Goal: Task Accomplishment & Management: Use online tool/utility

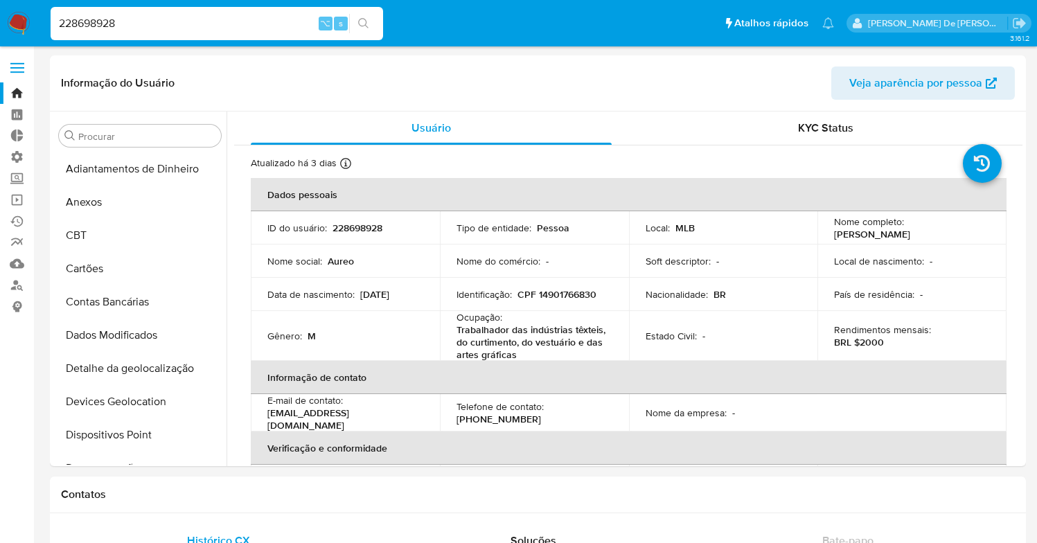
select select "10"
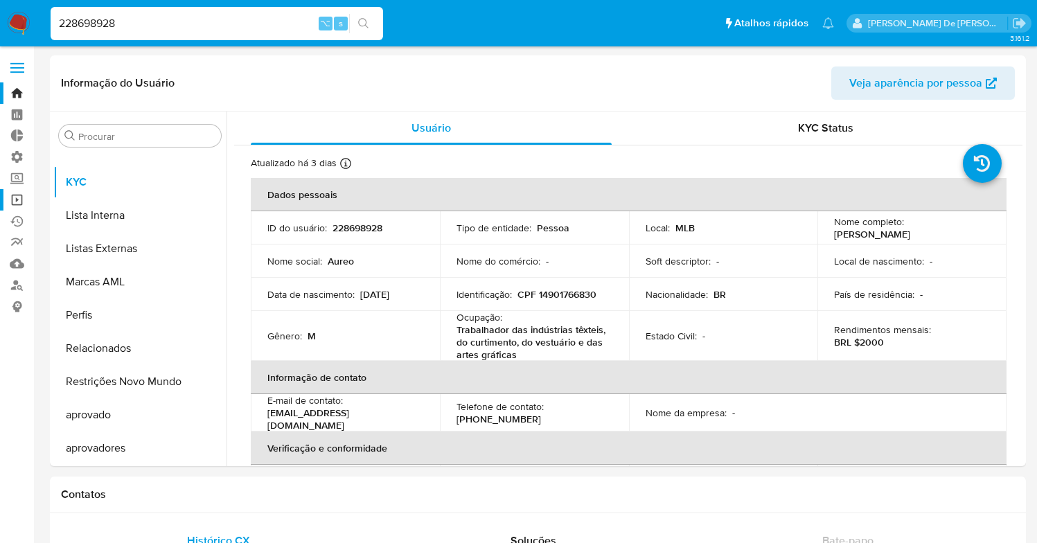
click at [17, 200] on link "Operações em massa" at bounding box center [82, 199] width 165 height 21
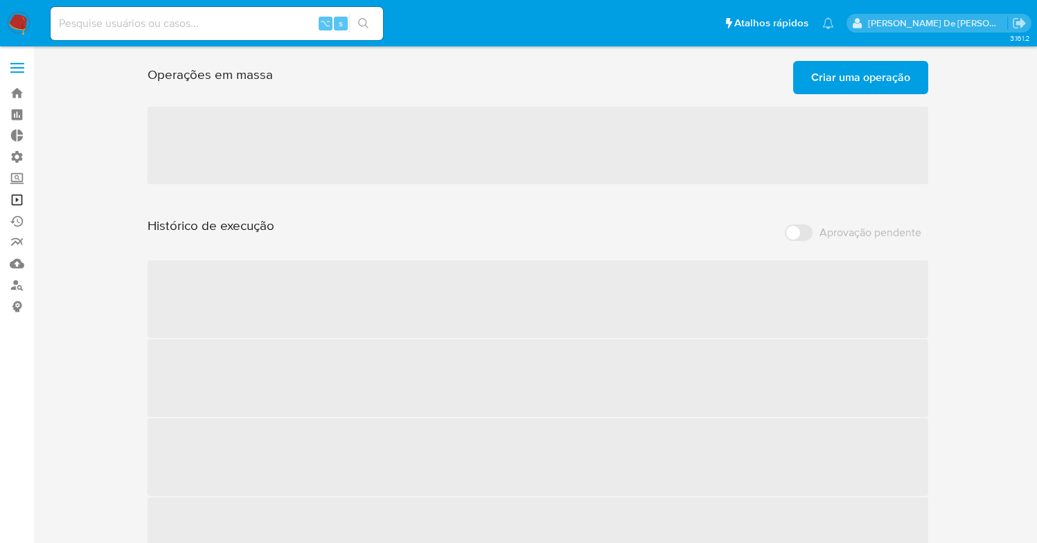
click at [14, 199] on link "Operações em massa" at bounding box center [82, 199] width 165 height 21
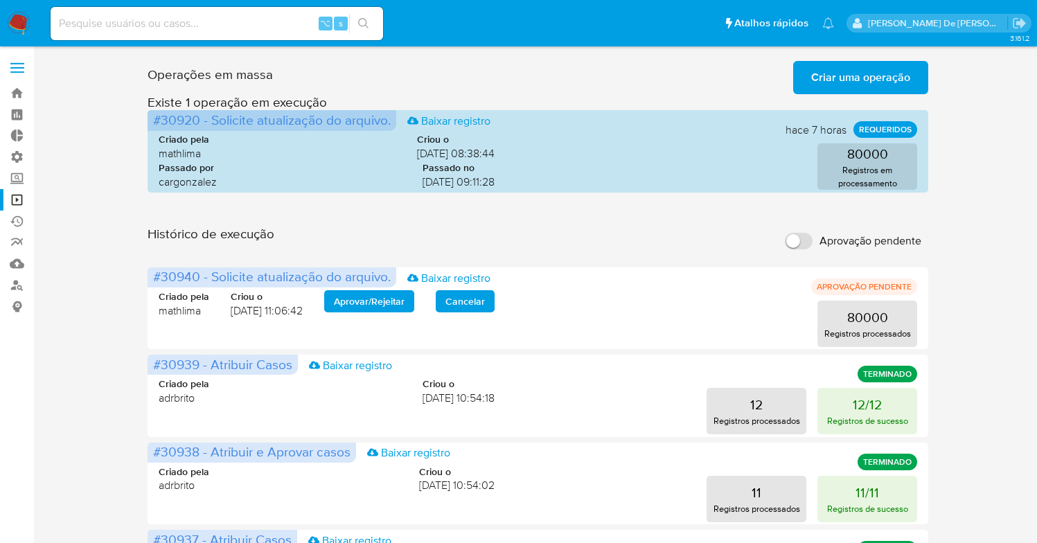
click at [792, 241] on input "Aprovação pendente" at bounding box center [799, 241] width 28 height 17
checkbox input "true"
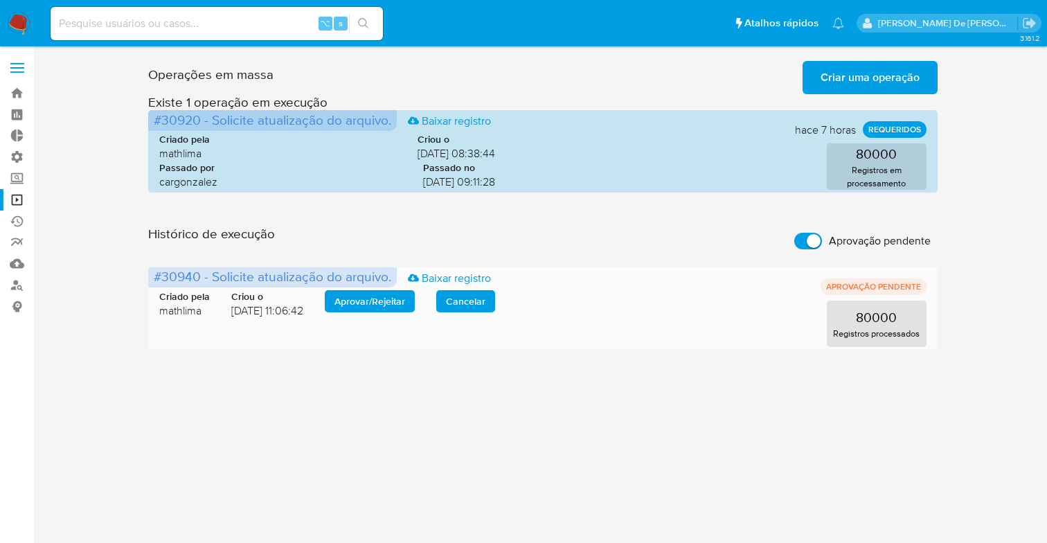
click at [357, 300] on span "Aprovar / Rejeitar" at bounding box center [370, 301] width 71 height 19
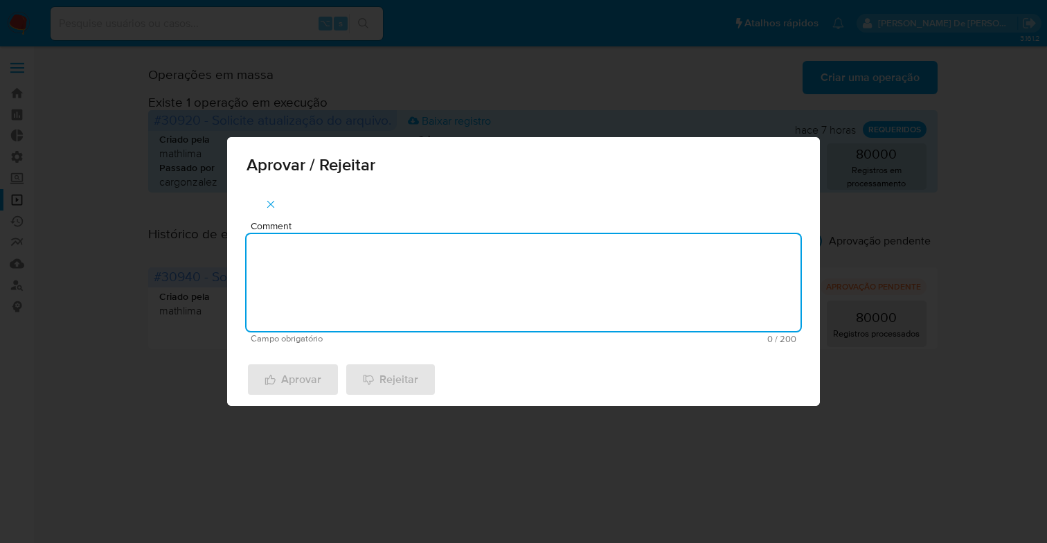
click at [356, 300] on textarea "Comment" at bounding box center [524, 282] width 554 height 97
type textarea "De acordo"
click at [285, 399] on div "Aprovar Rejeitar" at bounding box center [523, 379] width 593 height 53
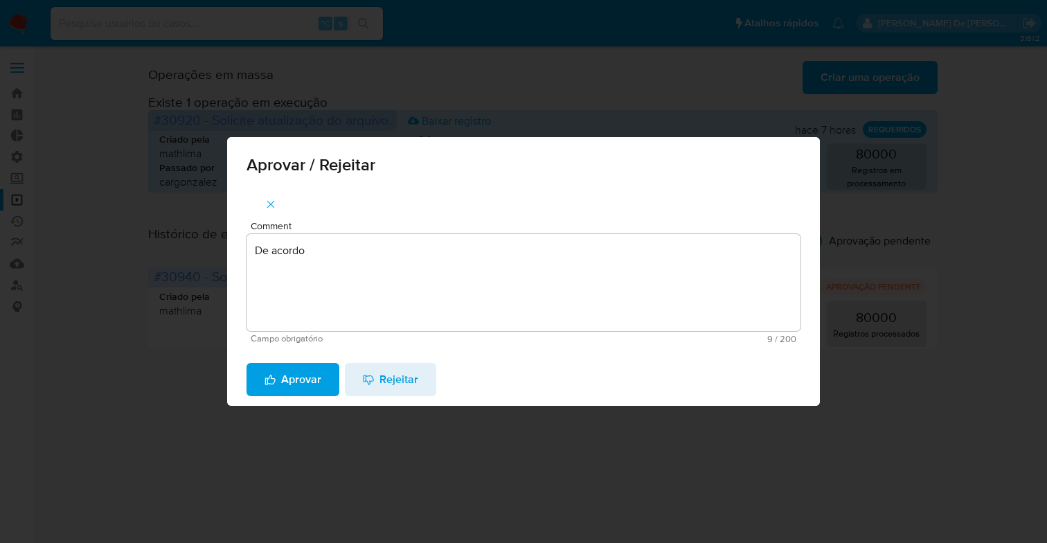
click at [290, 388] on span "Aprovar" at bounding box center [293, 379] width 57 height 30
